Goal: Find specific page/section: Find specific page/section

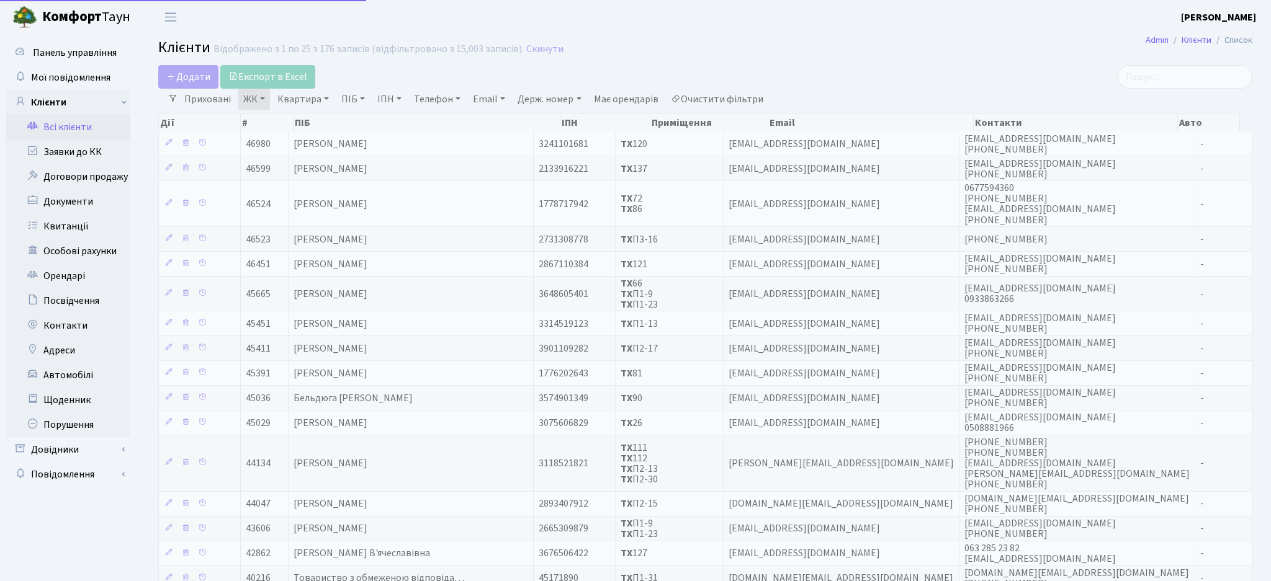
select select "25"
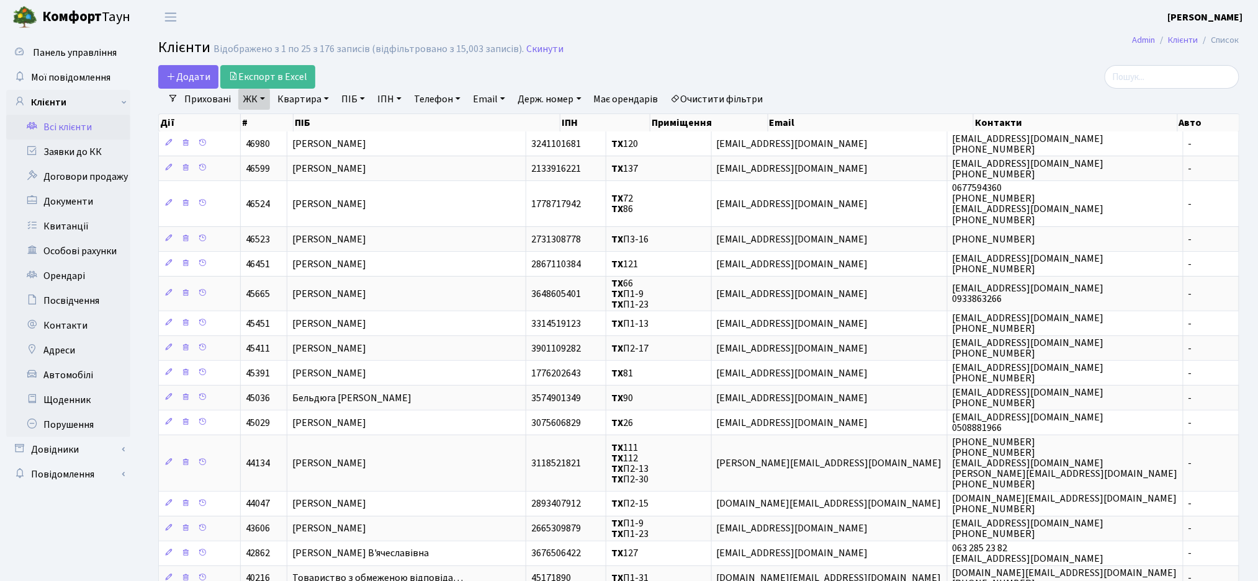
drag, startPoint x: 761, startPoint y: 99, endPoint x: 788, endPoint y: 99, distance: 27.3
click at [761, 99] on link "Очистити фільтри" at bounding box center [717, 99] width 102 height 21
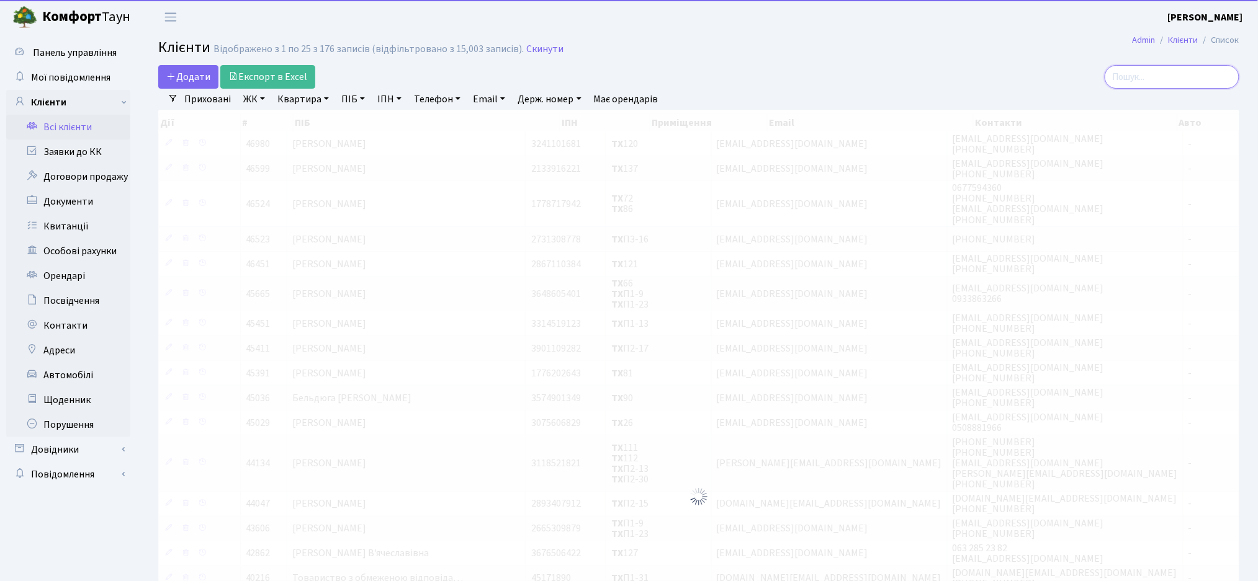
click at [1130, 79] on input "search" at bounding box center [1171, 77] width 135 height 24
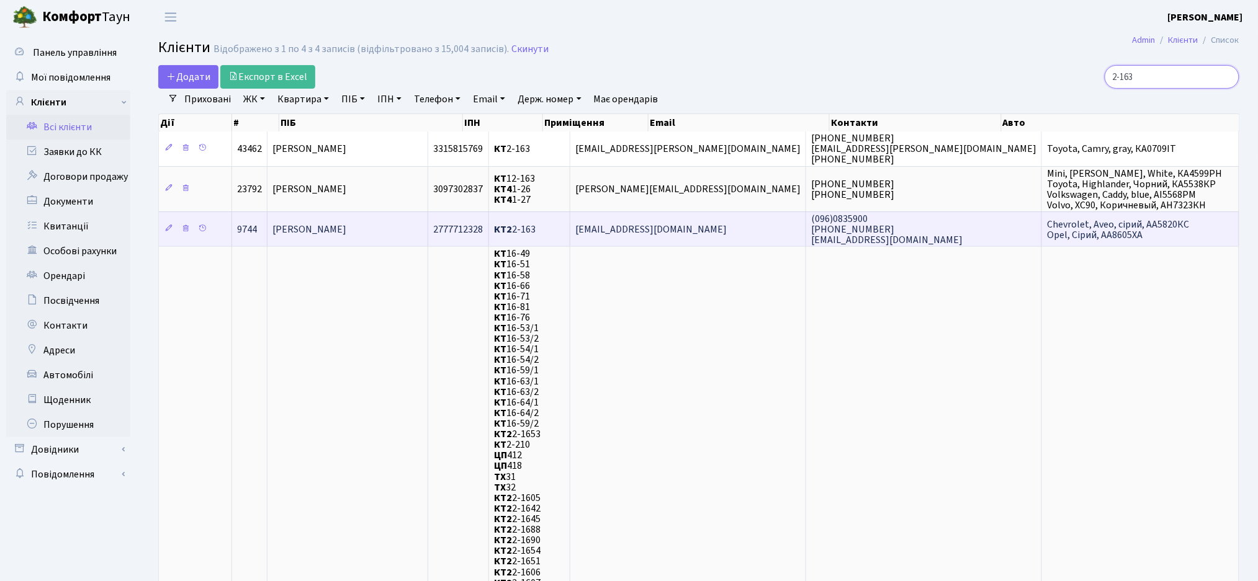
type input "2-163"
click at [570, 243] on td "КТ2 2-163" at bounding box center [529, 229] width 81 height 35
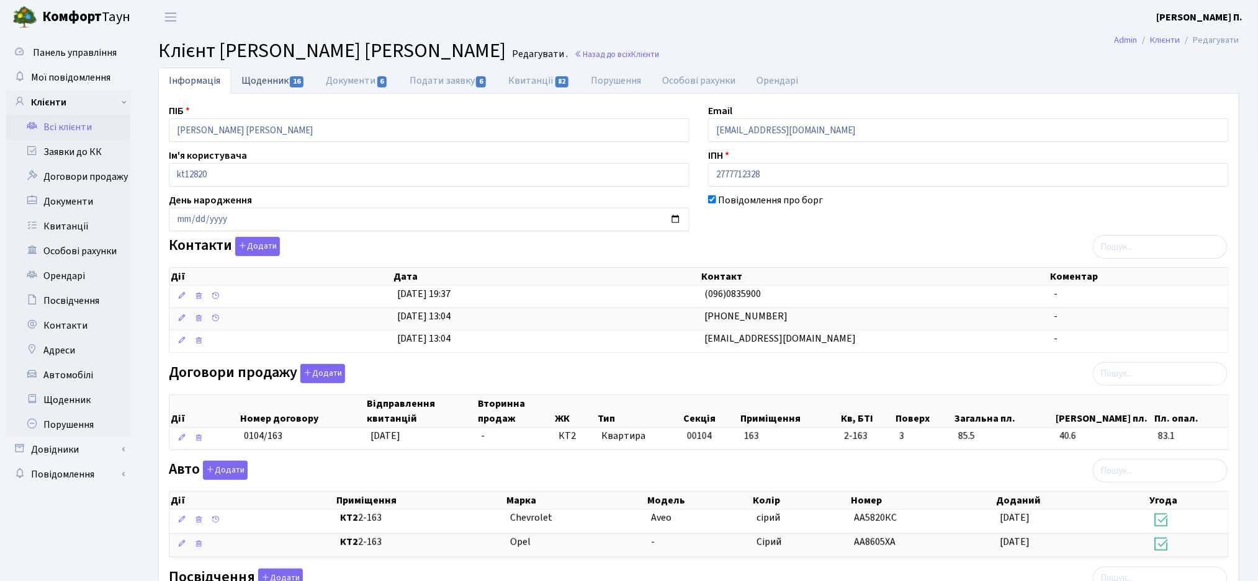
click at [243, 70] on link "Щоденник 16" at bounding box center [273, 80] width 84 height 25
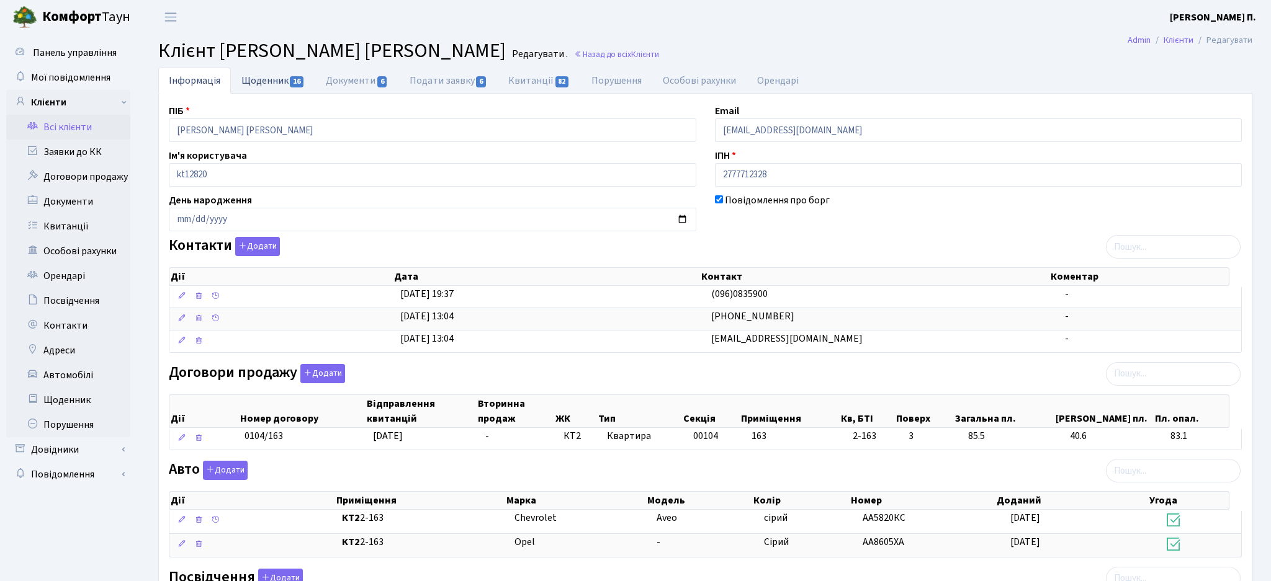
select select "25"
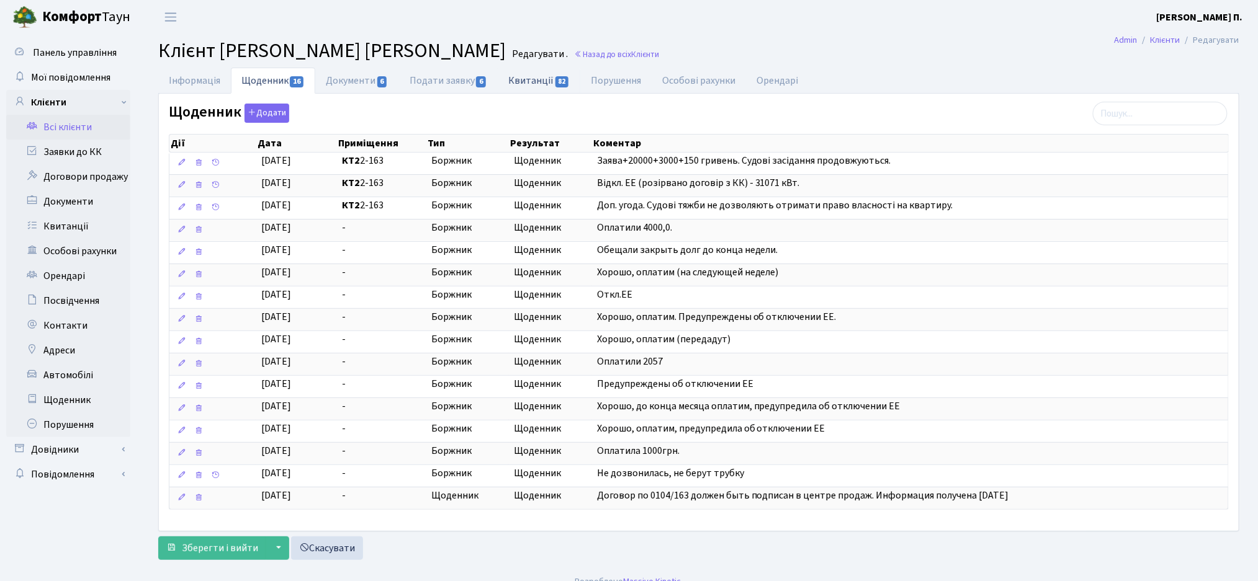
click at [530, 79] on link "Квитанції 82" at bounding box center [539, 80] width 83 height 25
select select "25"
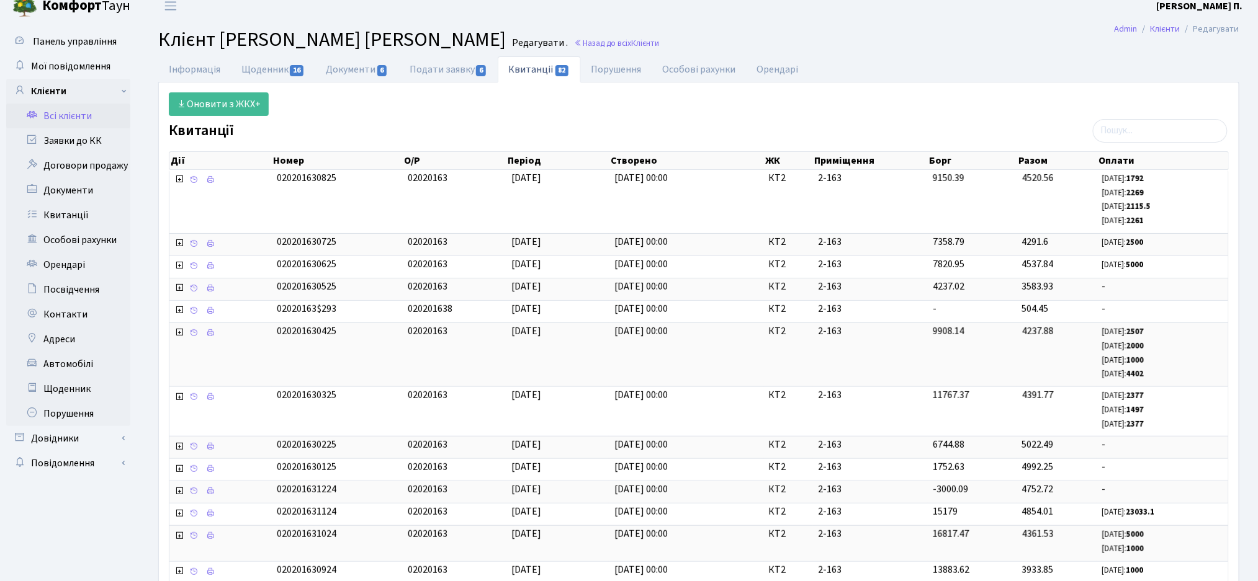
scroll to position [411, 0]
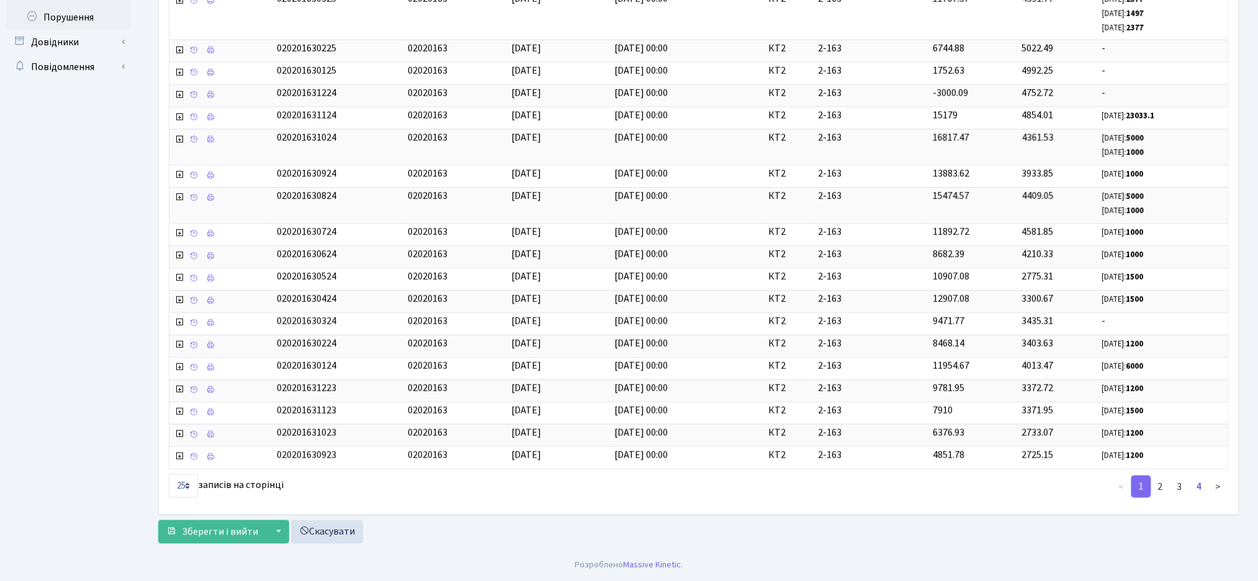
click at [1206, 485] on link "4" at bounding box center [1199, 487] width 20 height 22
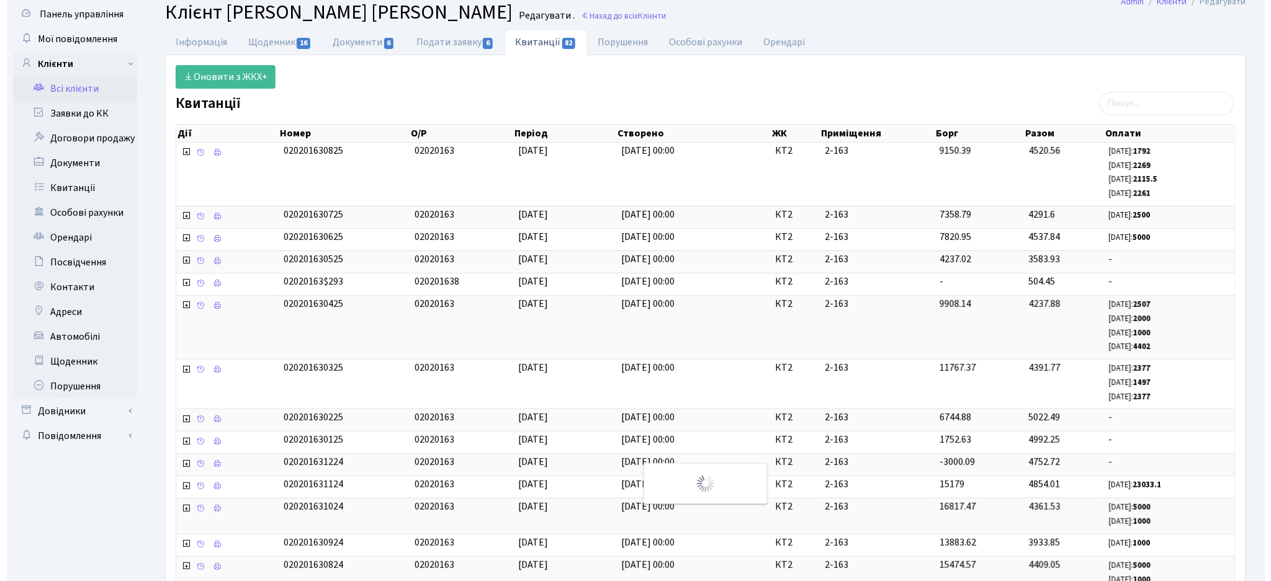
scroll to position [0, 0]
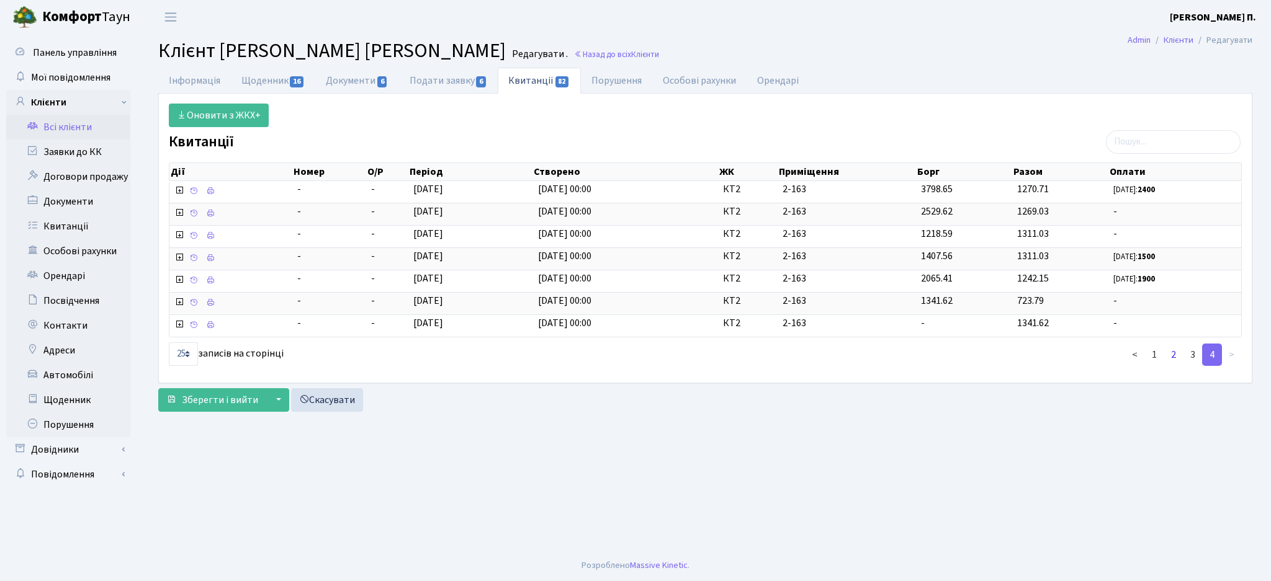
click at [1179, 353] on link "2" at bounding box center [1173, 355] width 20 height 22
